Goal: Navigation & Orientation: Find specific page/section

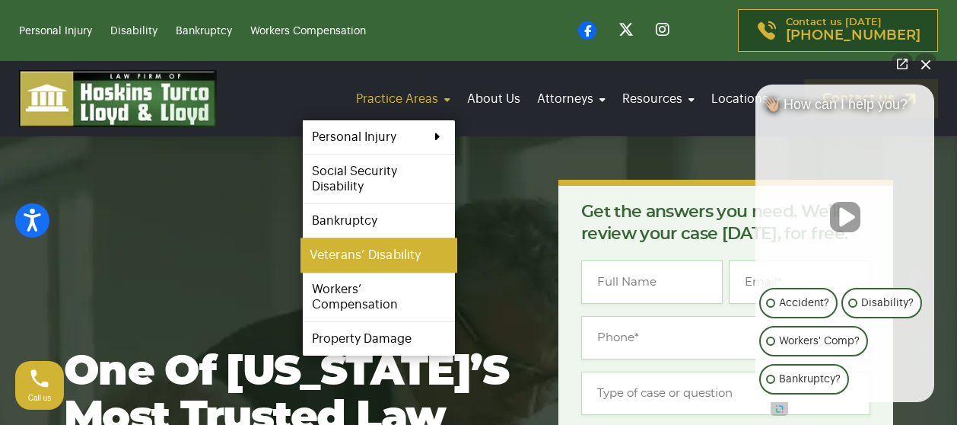
click at [354, 255] on link "Veterans’ Disability" at bounding box center [379, 255] width 157 height 34
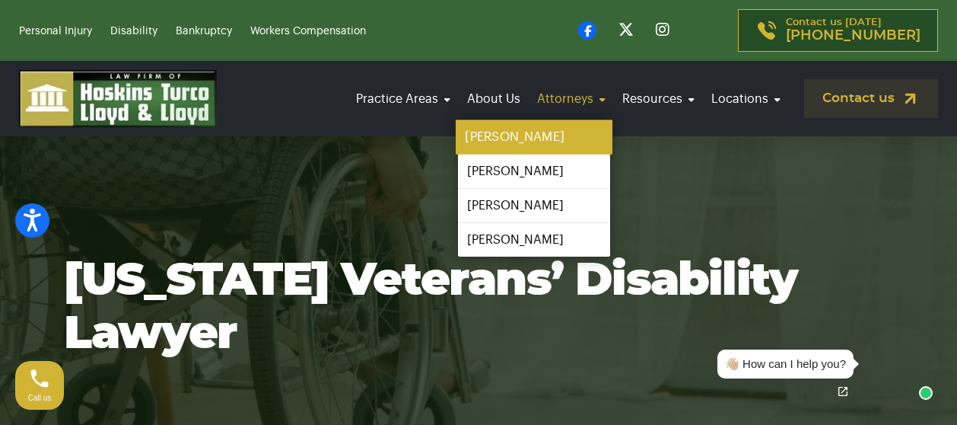
click at [510, 138] on link "[PERSON_NAME]" at bounding box center [534, 137] width 157 height 34
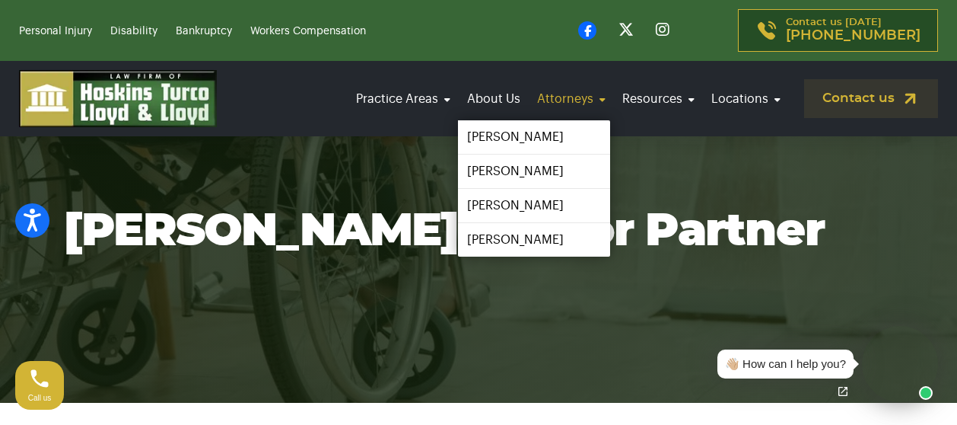
scroll to position [76, 0]
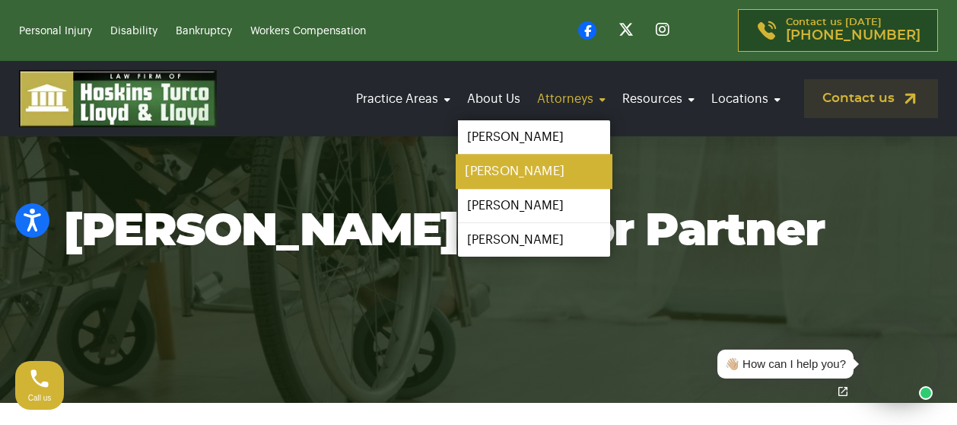
click at [507, 169] on link "[PERSON_NAME]" at bounding box center [534, 171] width 157 height 34
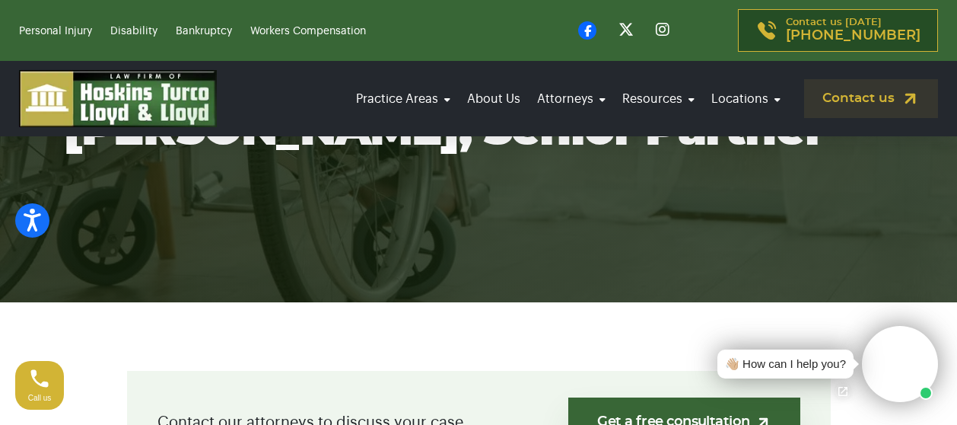
scroll to position [152, 0]
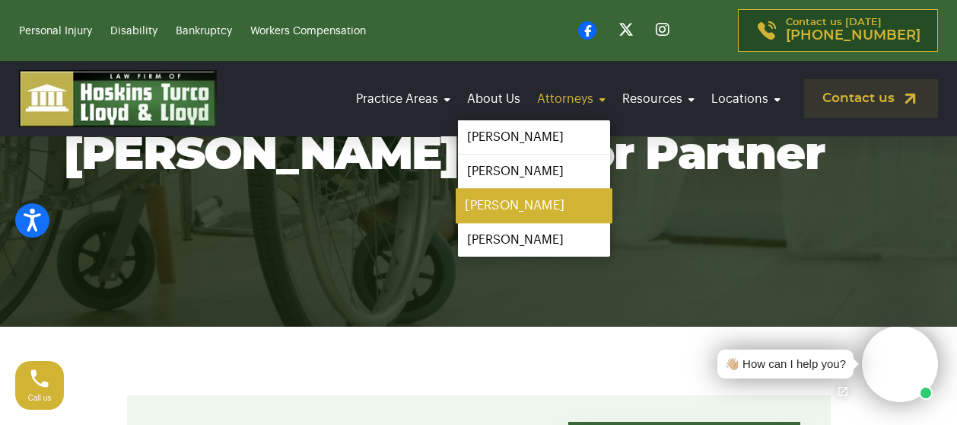
click at [508, 199] on link "[PERSON_NAME]" at bounding box center [534, 206] width 157 height 34
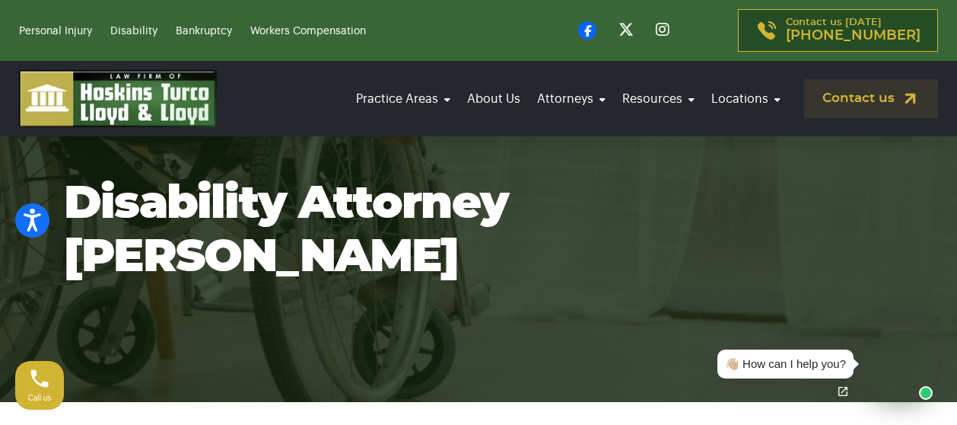
scroll to position [76, 0]
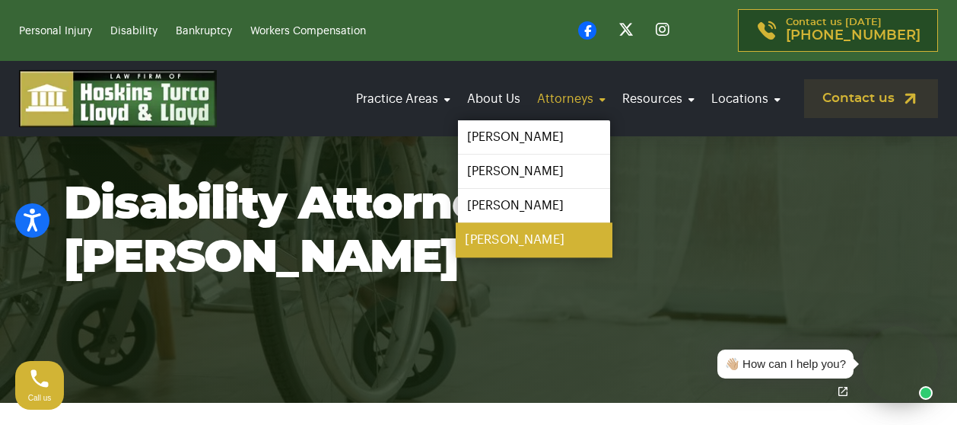
click at [513, 238] on link "[PERSON_NAME]" at bounding box center [534, 240] width 157 height 34
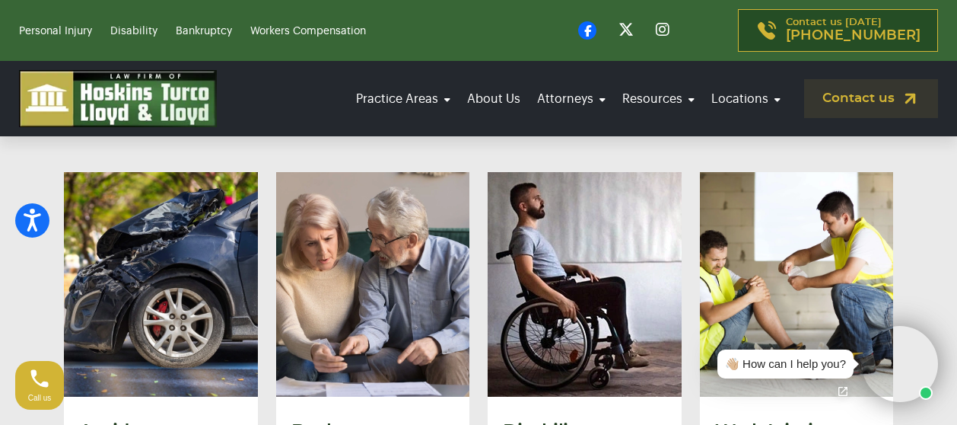
scroll to position [1750, 0]
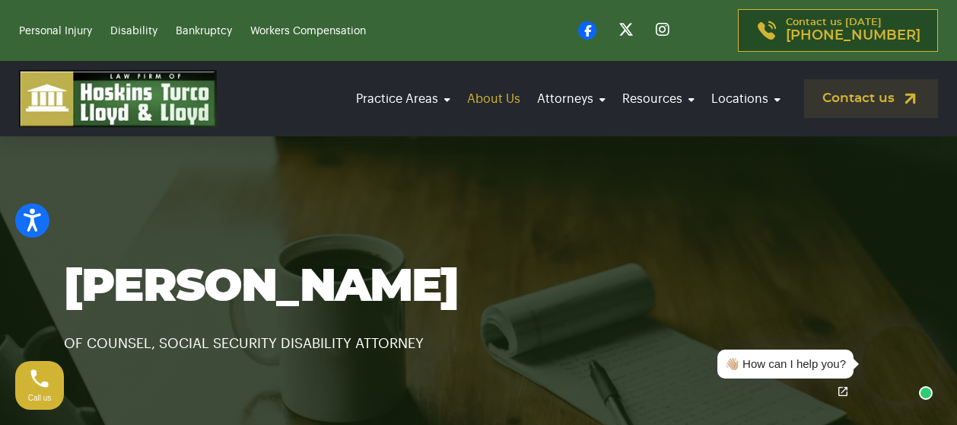
click at [515, 100] on link "About Us" at bounding box center [494, 99] width 62 height 43
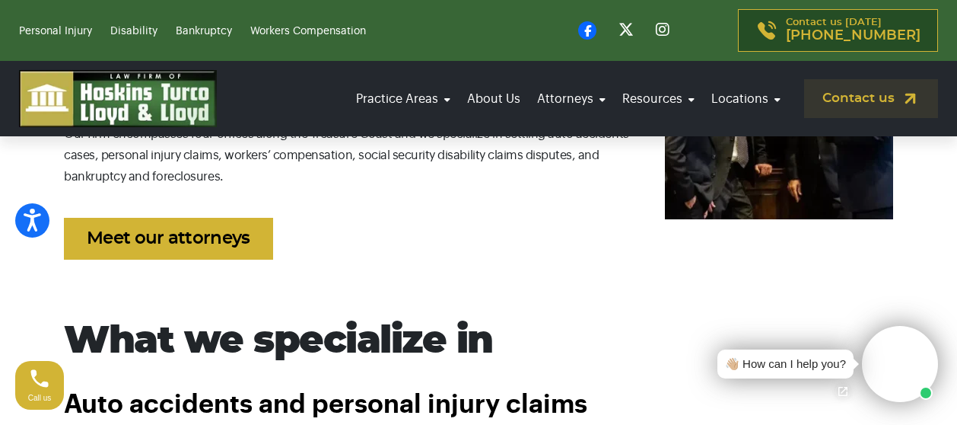
scroll to position [837, 0]
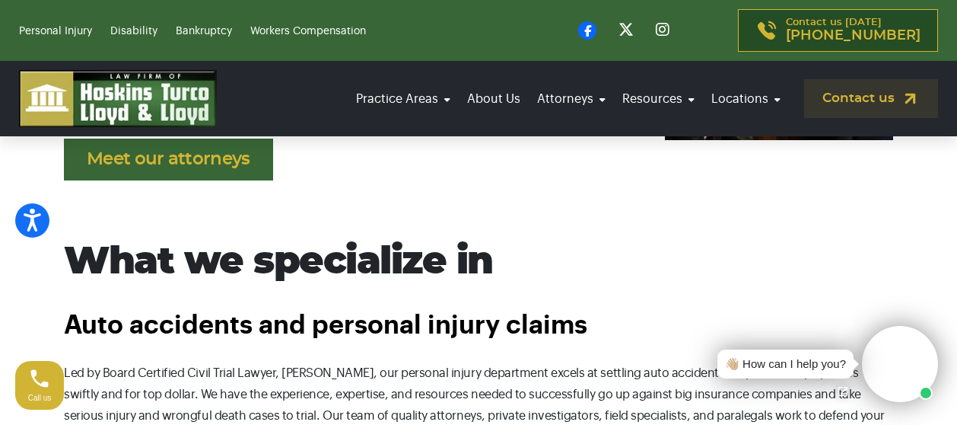
click at [171, 155] on link "Meet our attorneys" at bounding box center [168, 159] width 209 height 42
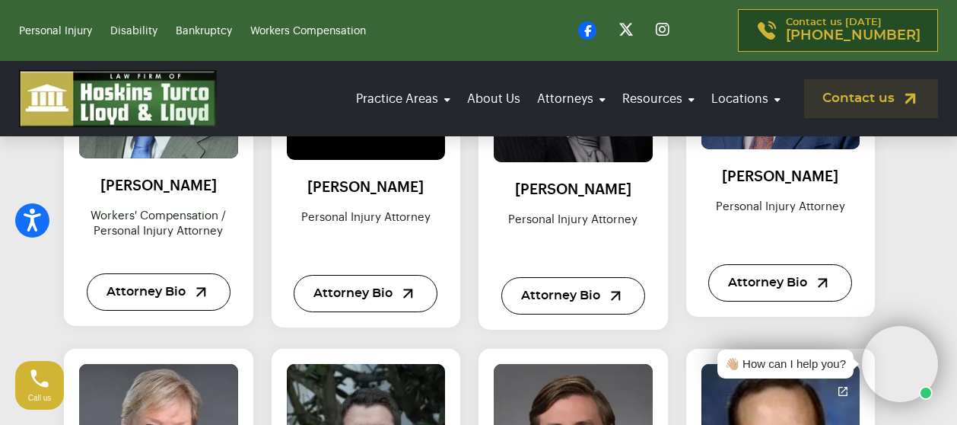
scroll to position [1293, 0]
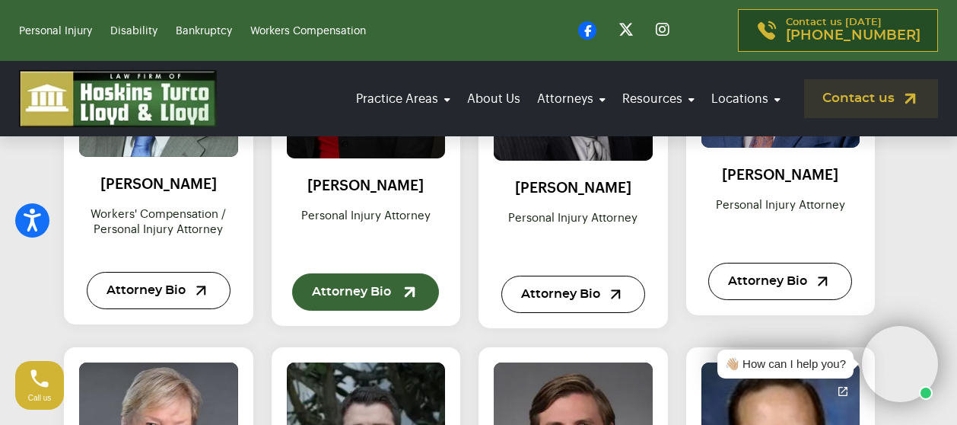
click at [368, 293] on link "Attorney Bio" at bounding box center [365, 291] width 147 height 37
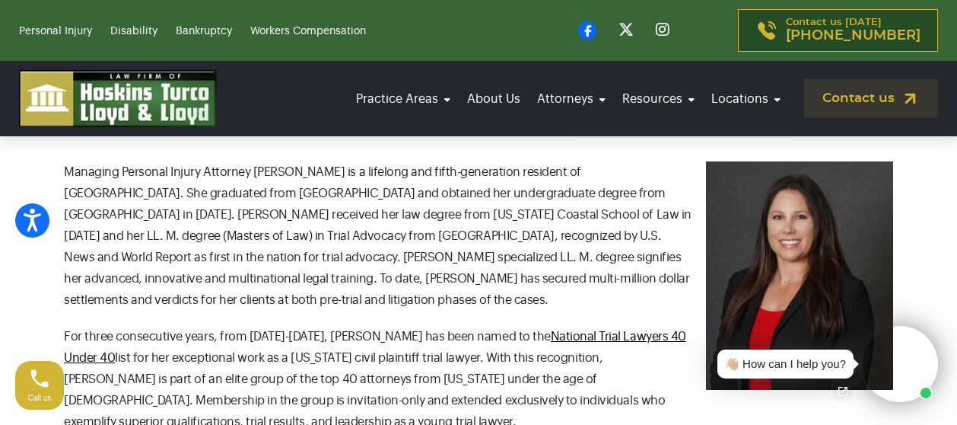
scroll to position [533, 0]
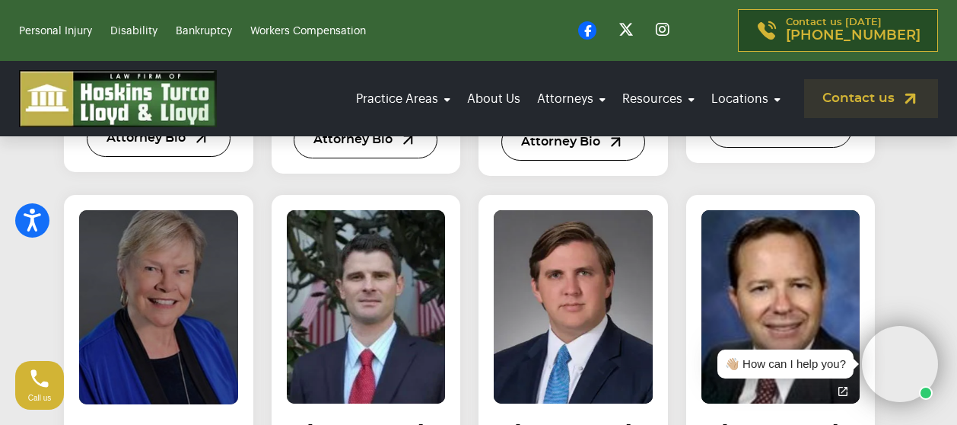
click at [147, 271] on img at bounding box center [159, 306] width 174 height 213
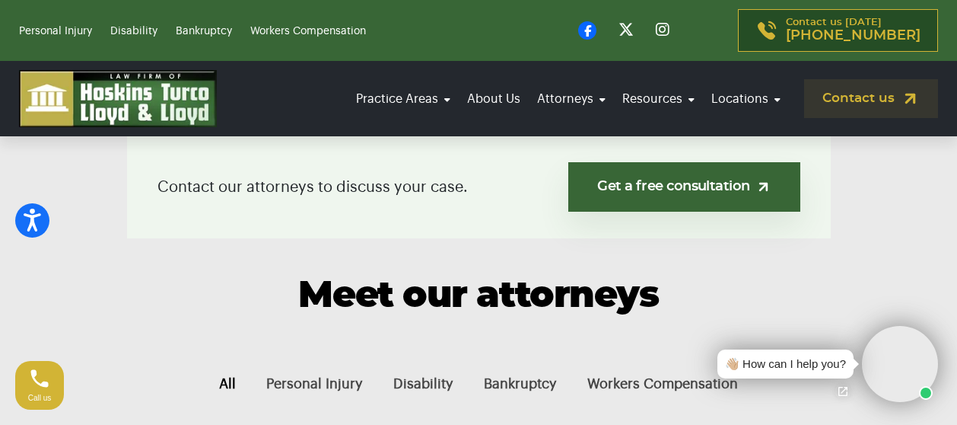
scroll to position [304, 0]
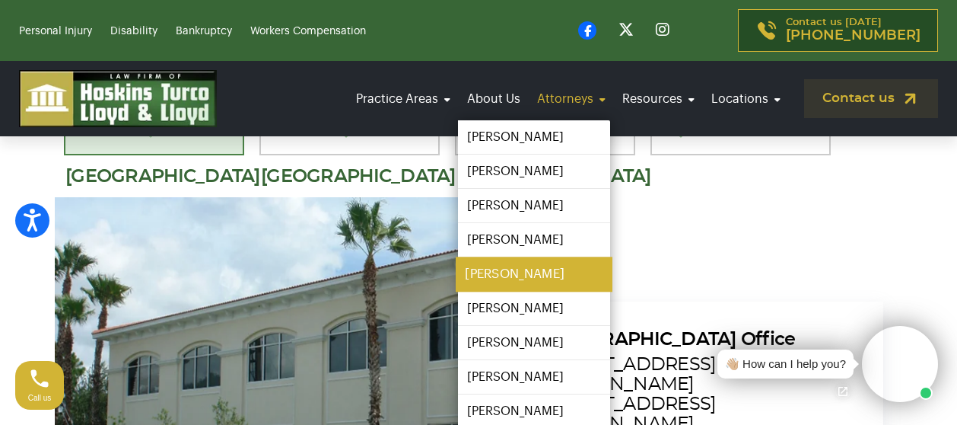
scroll to position [1000, 0]
